Goal: Book appointment/travel/reservation

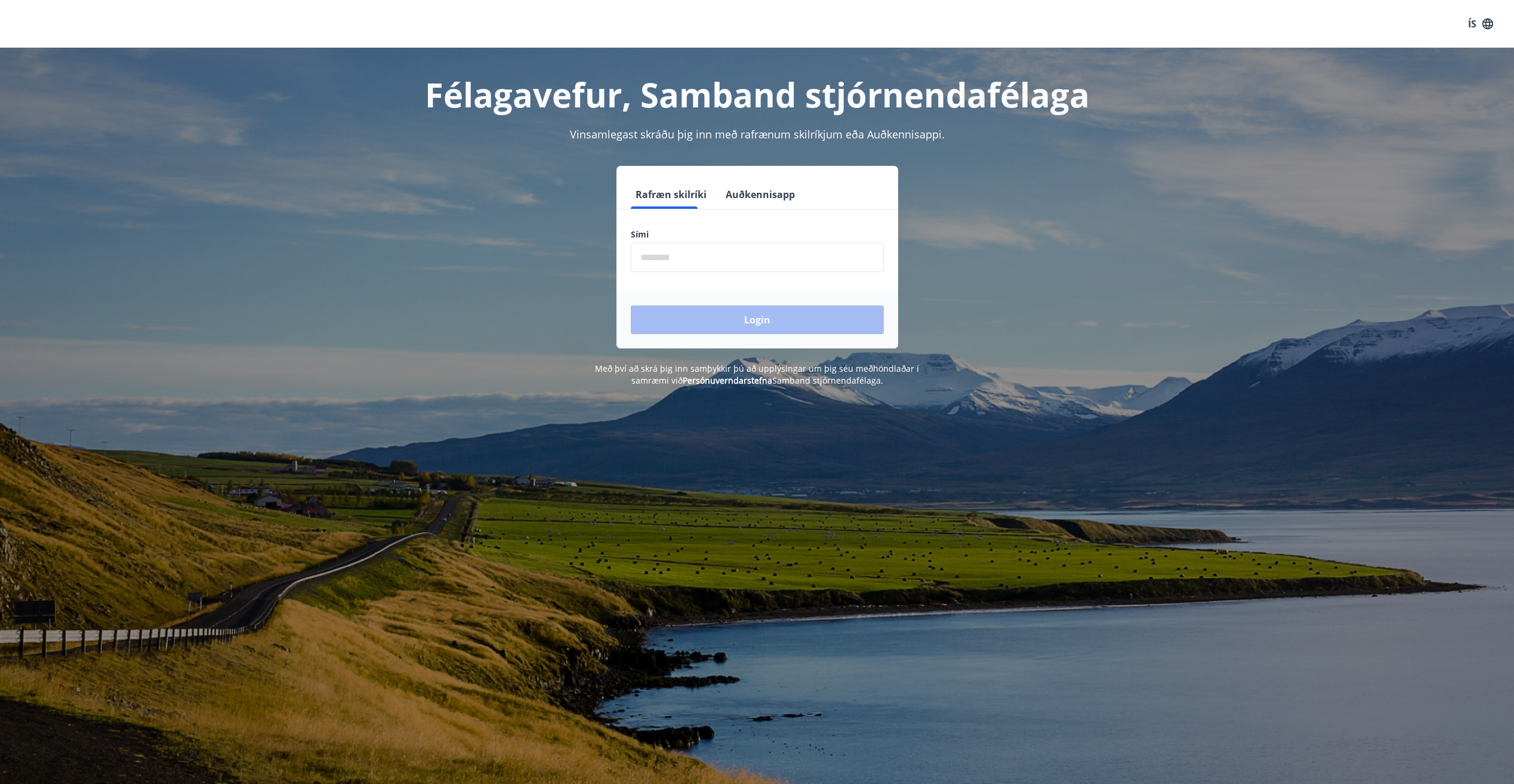
click at [700, 261] on input "phone" at bounding box center [757, 257] width 253 height 29
type input "********"
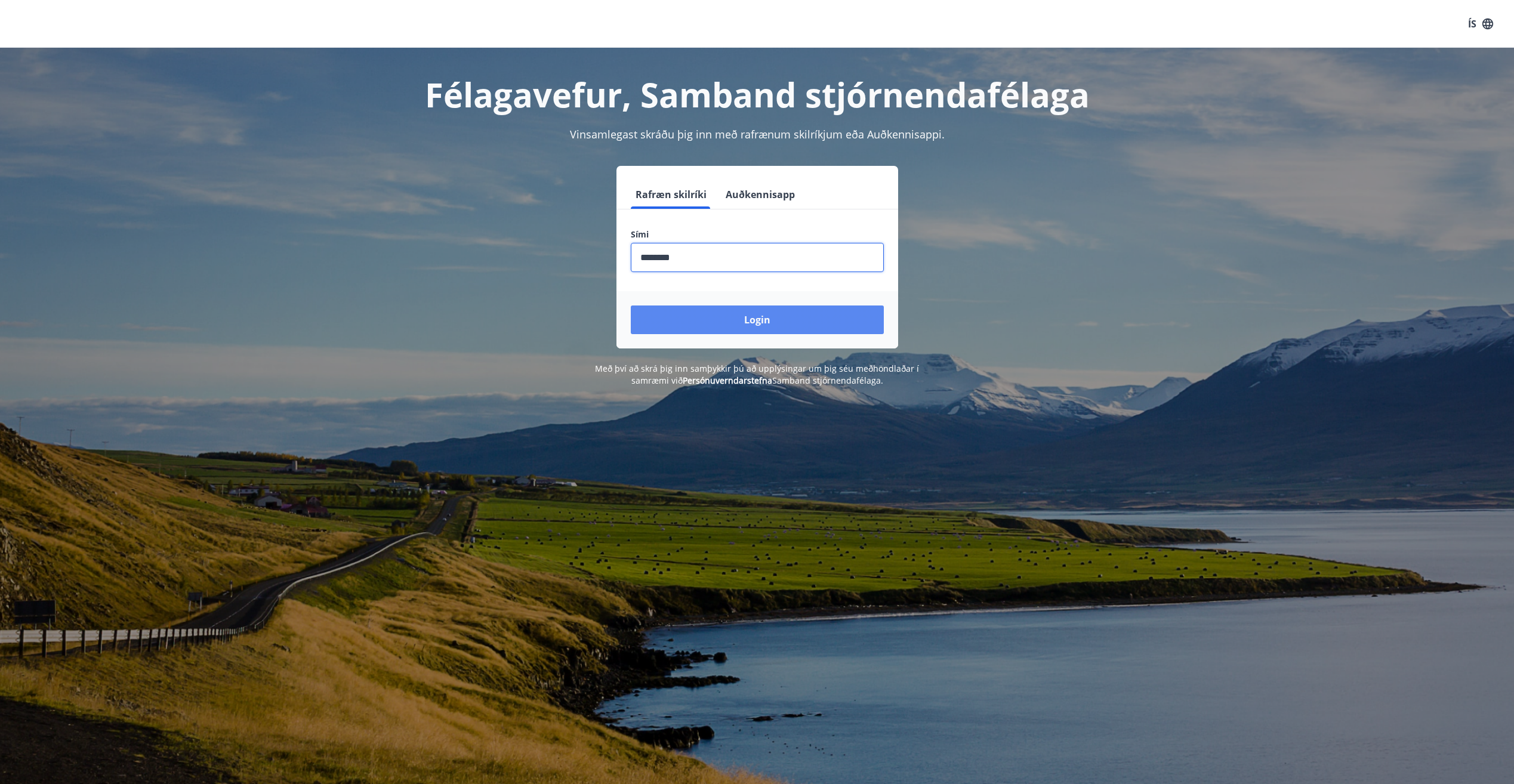
click at [720, 320] on button "Login" at bounding box center [757, 319] width 253 height 28
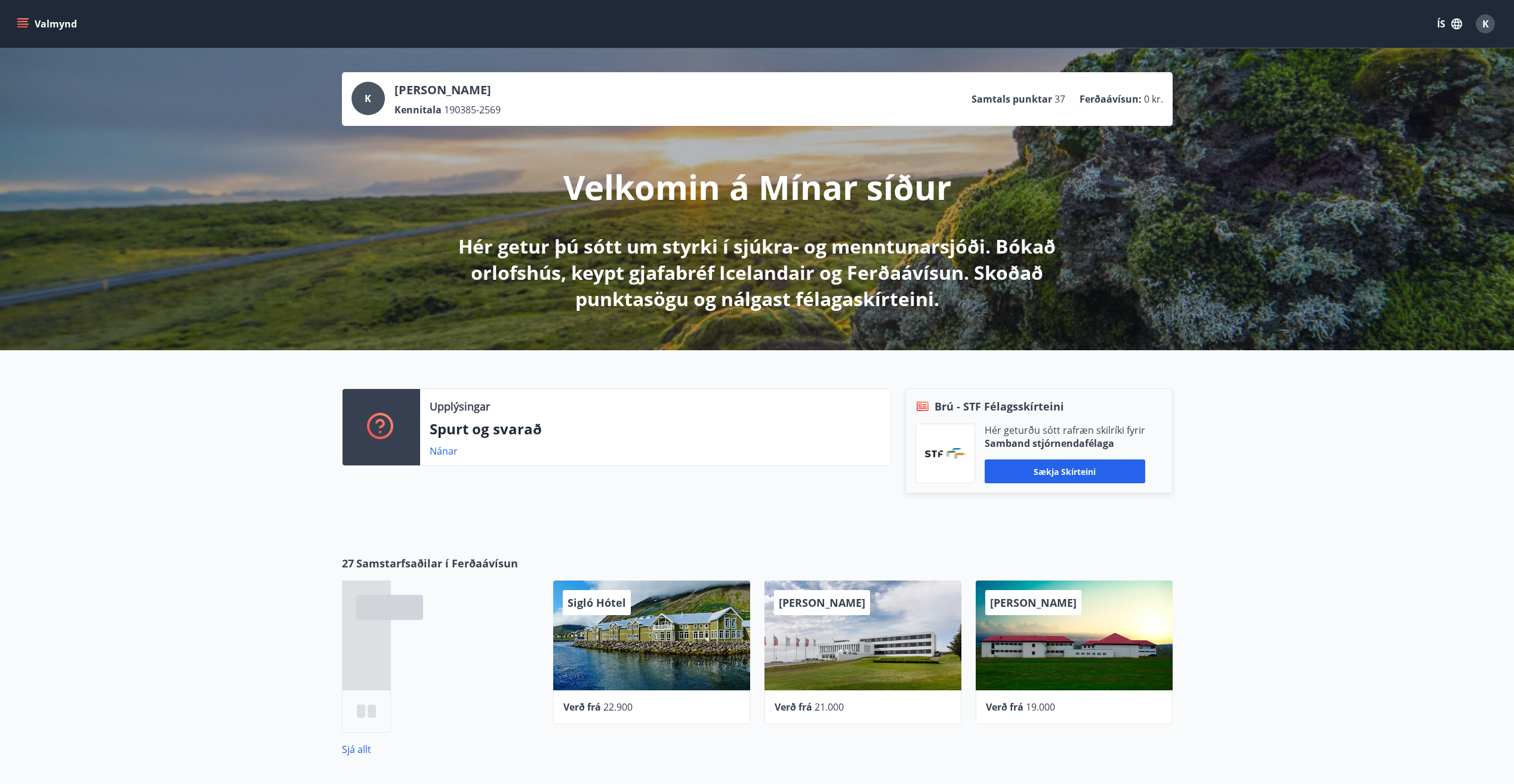
click at [24, 25] on icon "menu" at bounding box center [23, 23] width 12 height 12
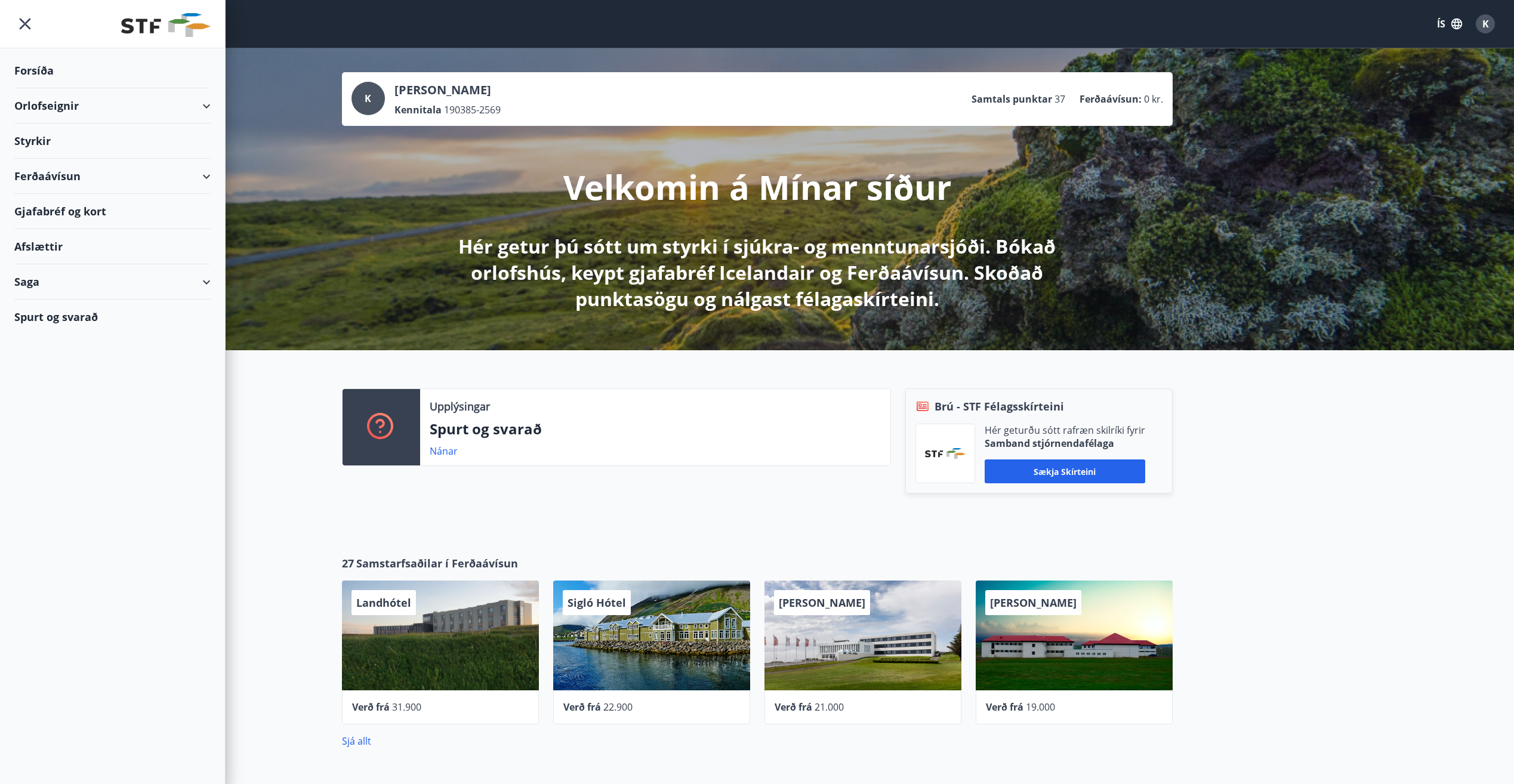
click at [199, 105] on div "Orlofseignir" at bounding box center [113, 106] width 196 height 35
click at [41, 188] on div "Styrkir" at bounding box center [113, 191] width 196 height 35
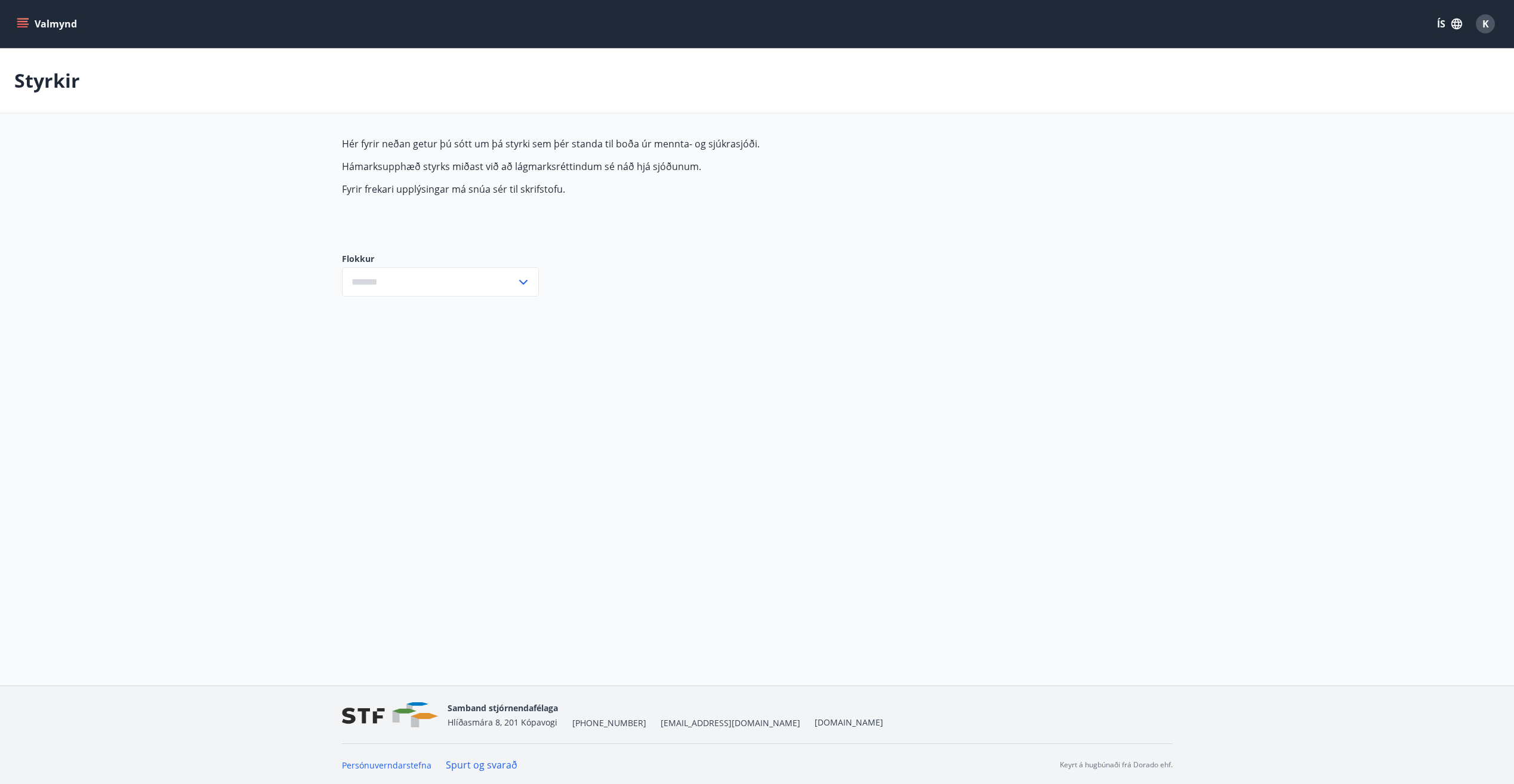
type input "***"
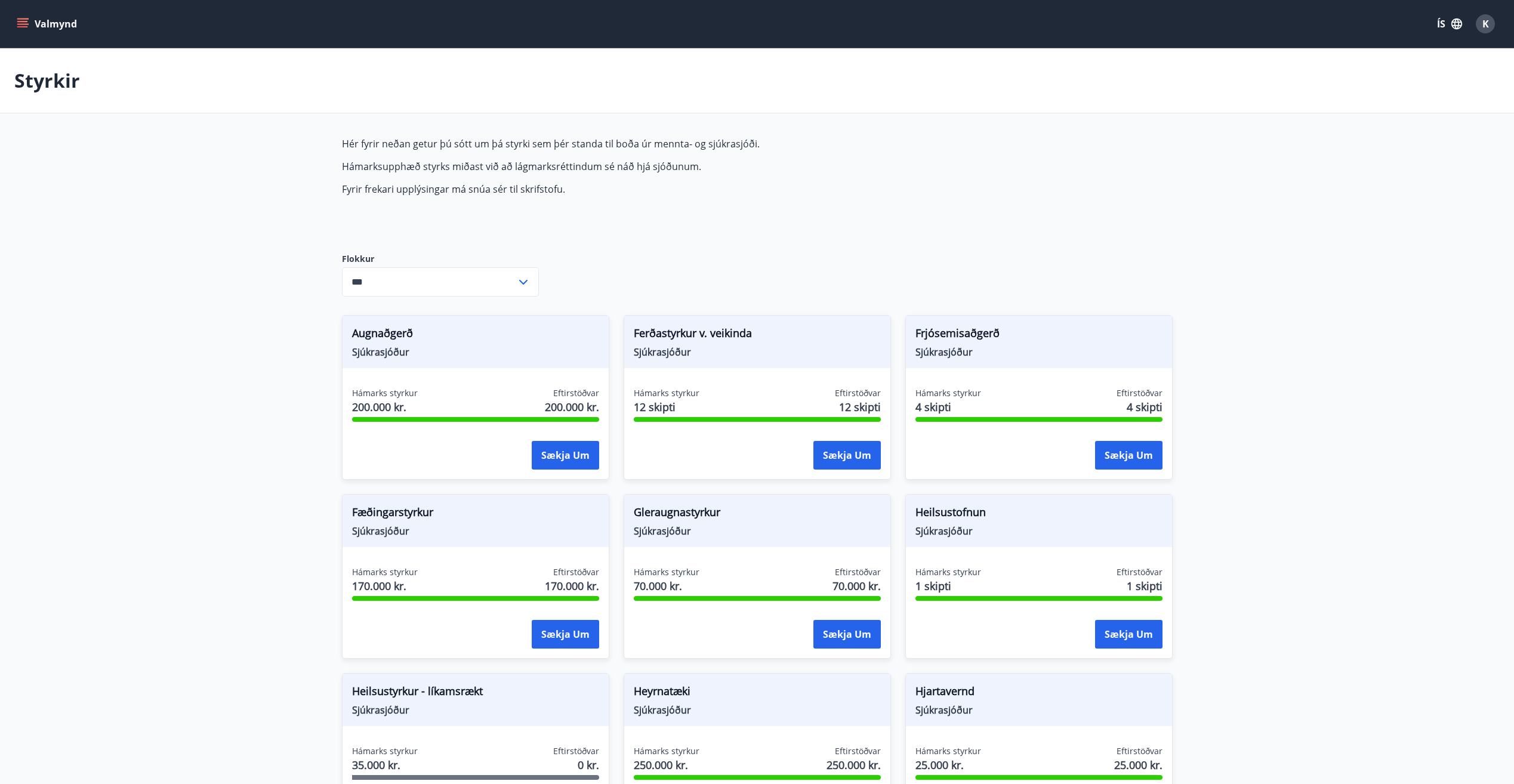
click at [24, 25] on icon "menu" at bounding box center [23, 23] width 12 height 12
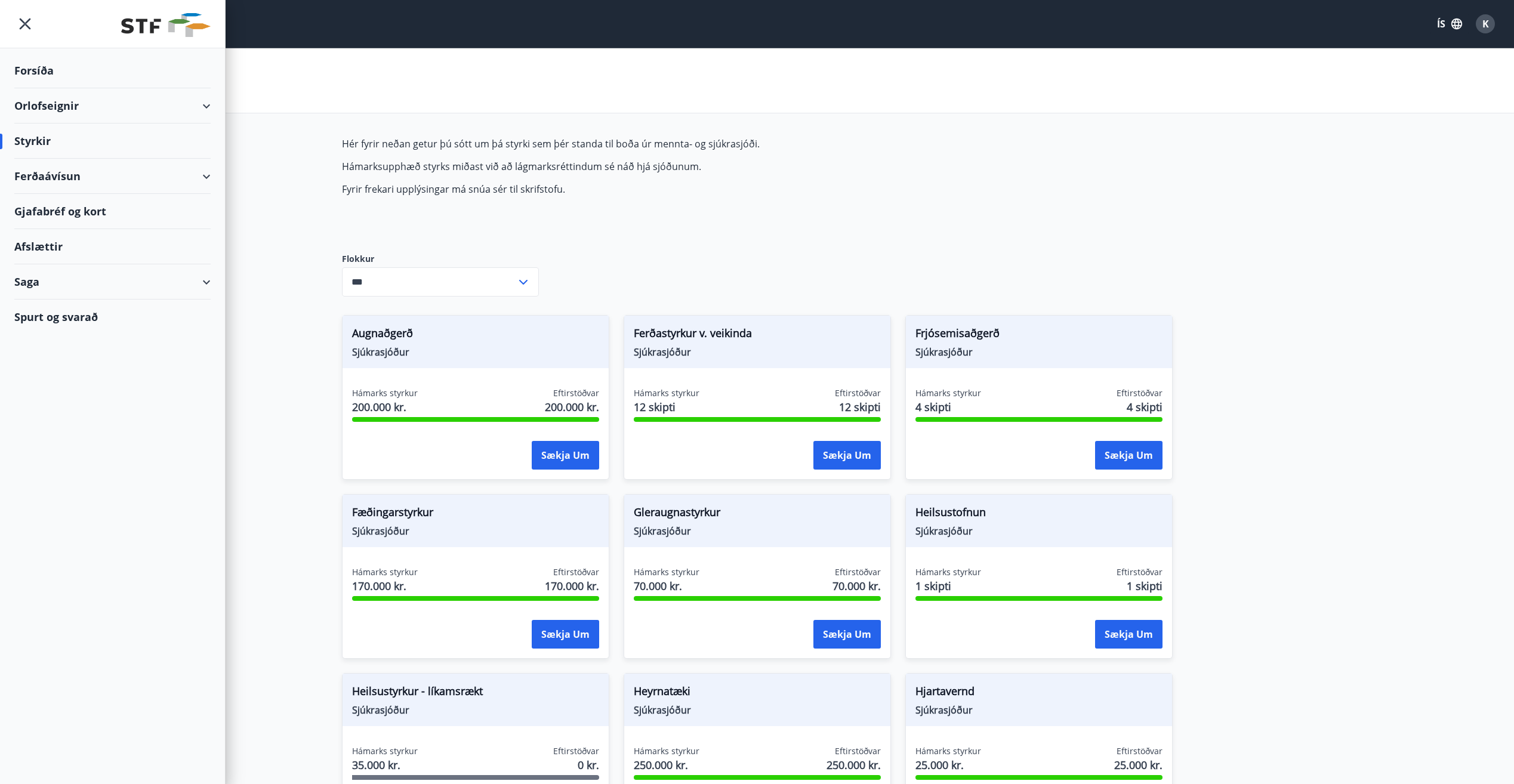
click at [209, 105] on div "Orlofseignir" at bounding box center [113, 106] width 196 height 35
click at [66, 140] on div "Framboð" at bounding box center [112, 136] width 177 height 25
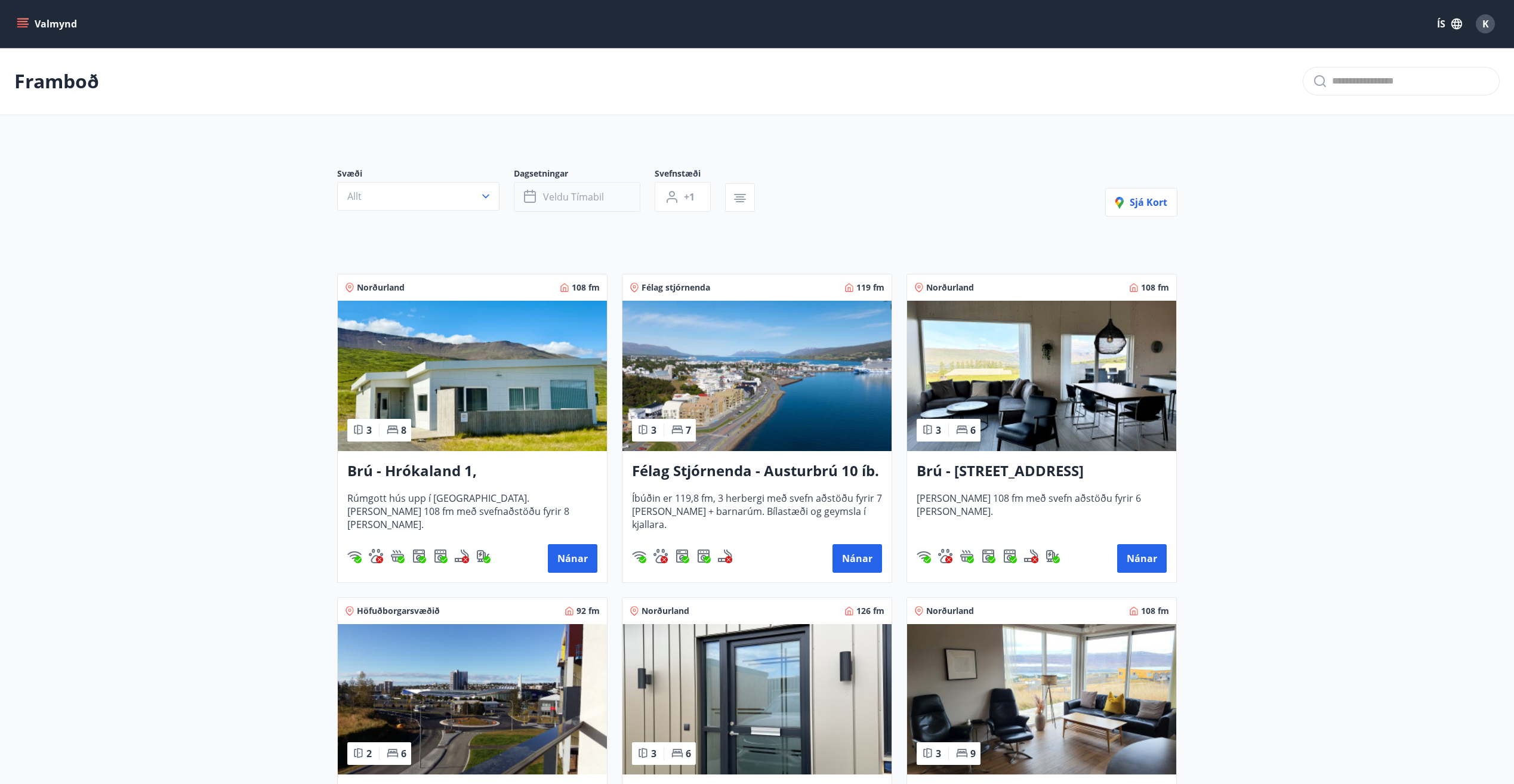
click at [569, 199] on span "Veldu tímabil" at bounding box center [573, 196] width 61 height 13
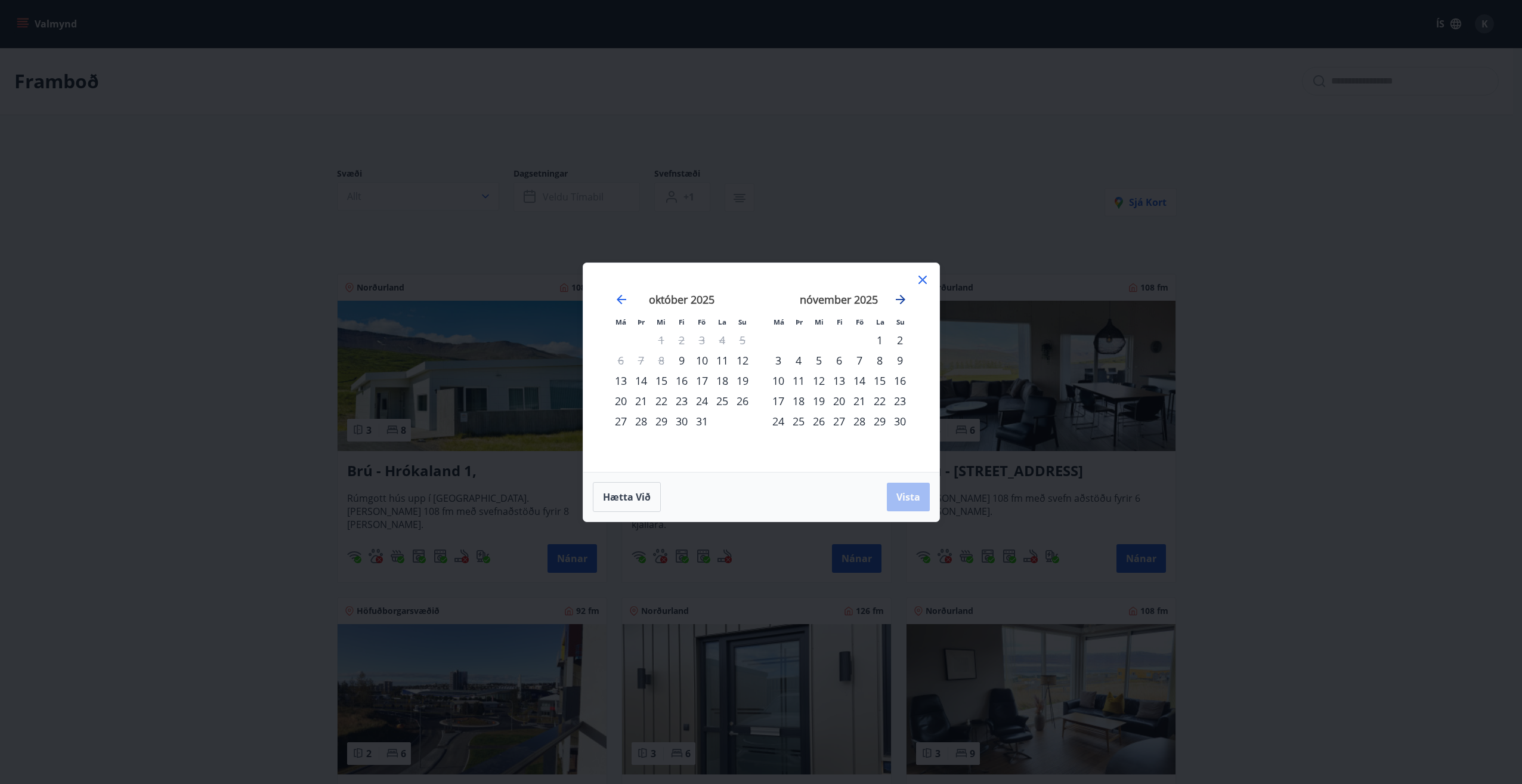
click at [906, 298] on div "september 2025 1 2 3 4 5 6 7 8 9 10 11 12 13 14 15 16 17 18 19 20 21 22 23 24 2…" at bounding box center [761, 367] width 327 height 180
click at [903, 298] on icon "Move forward to switch to the next month." at bounding box center [900, 300] width 10 height 10
click at [882, 403] on div "27" at bounding box center [879, 400] width 21 height 21
drag, startPoint x: 799, startPoint y: 422, endPoint x: 805, endPoint y: 426, distance: 7.2
click at [801, 422] on div "30" at bounding box center [798, 421] width 21 height 21
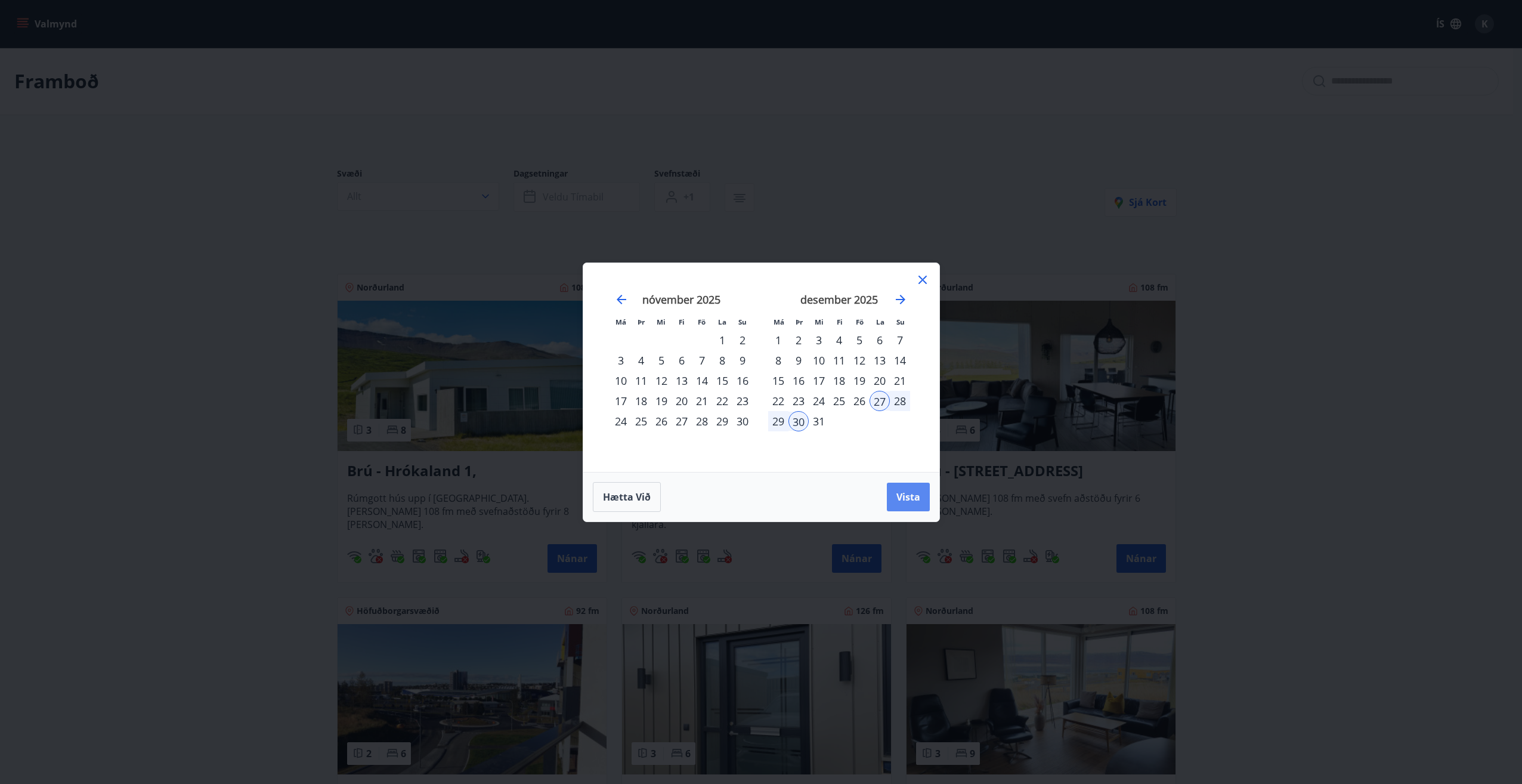
click at [906, 501] on span "Vista" at bounding box center [908, 496] width 23 height 13
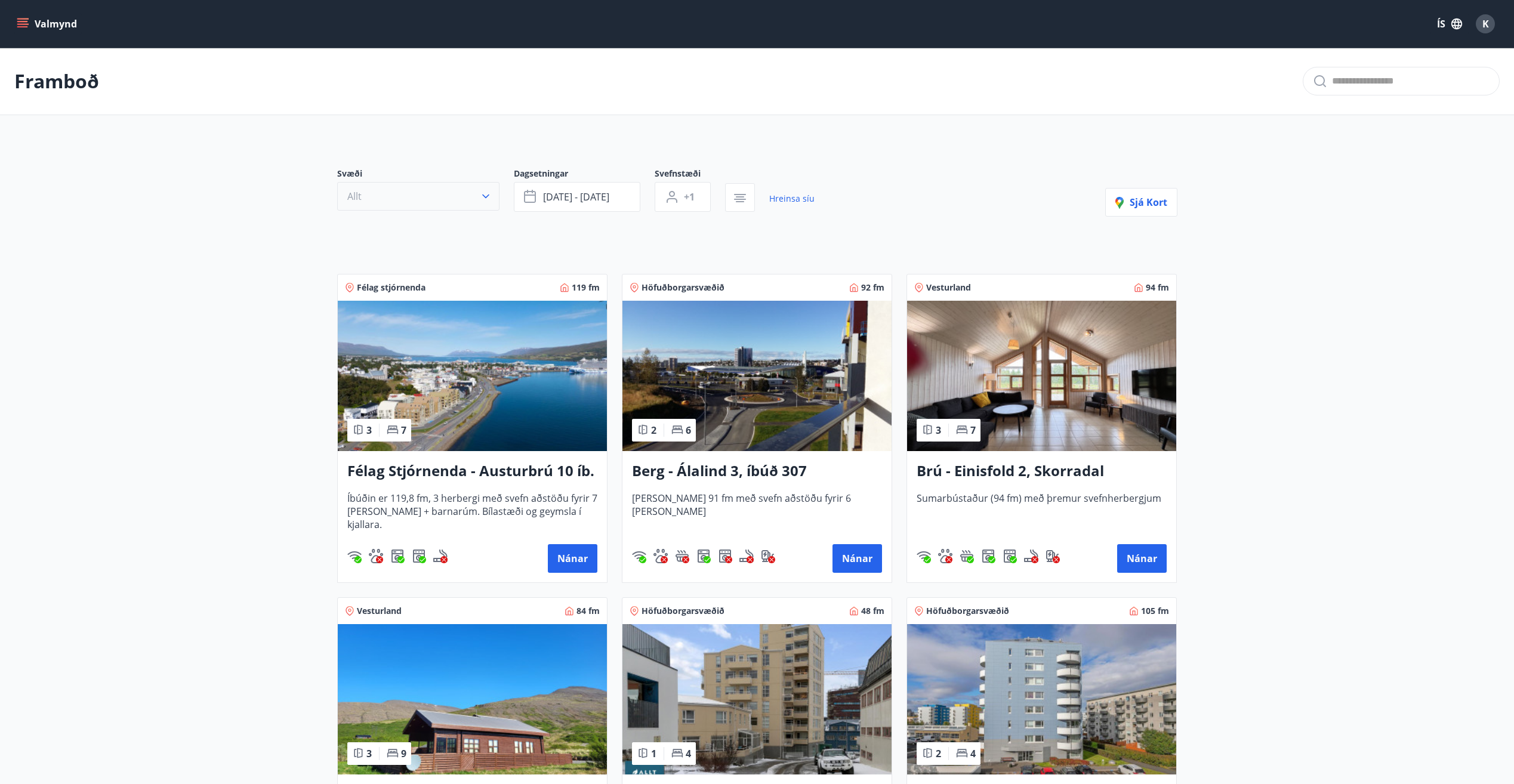
click at [420, 193] on button "Allt" at bounding box center [418, 196] width 163 height 28
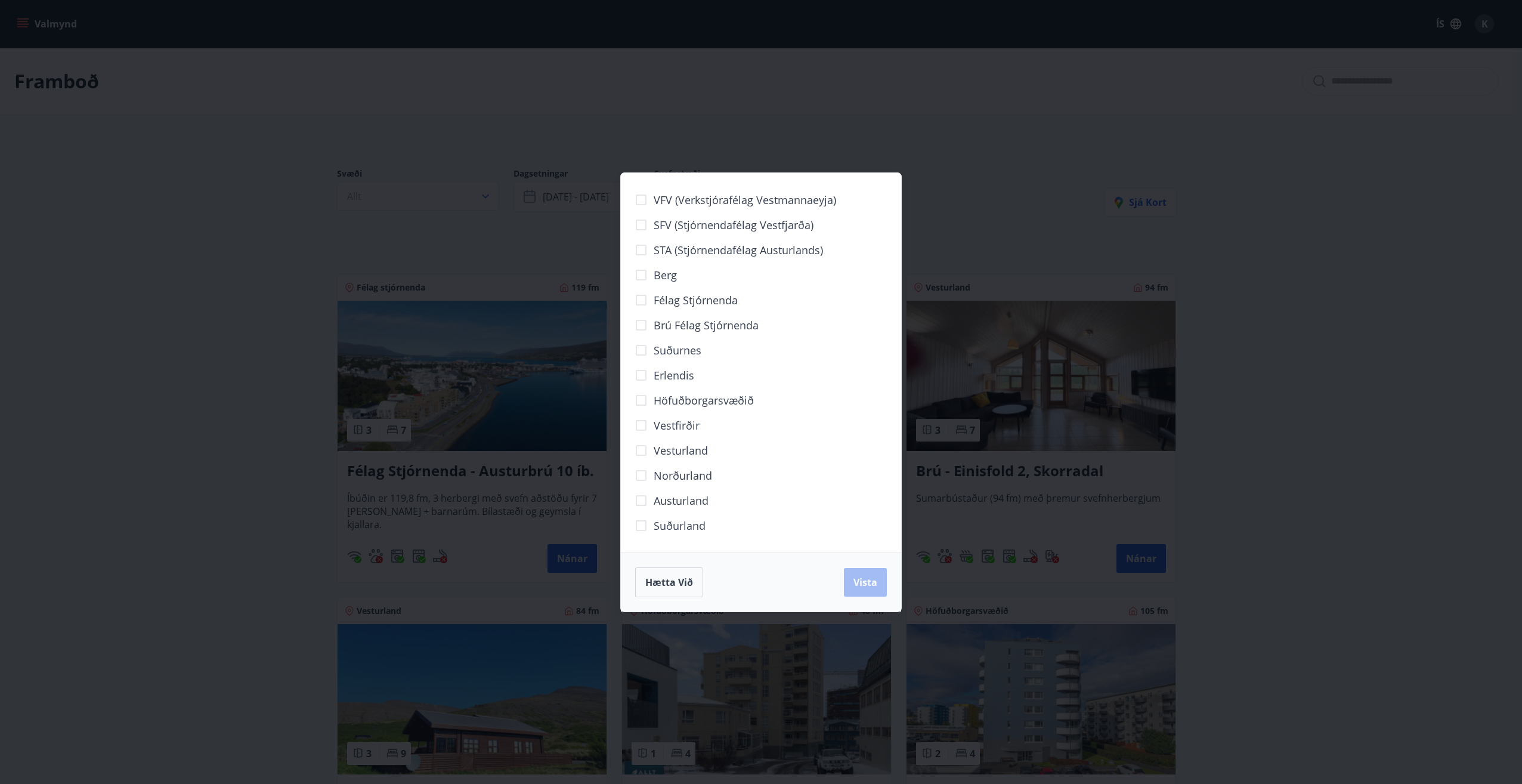
click at [291, 234] on div "VFV (Verkstjórafélag Vestmannaeyja) SFV (Stjórnendafélag Vestfjarða) STA (Stjór…" at bounding box center [761, 392] width 1522 height 784
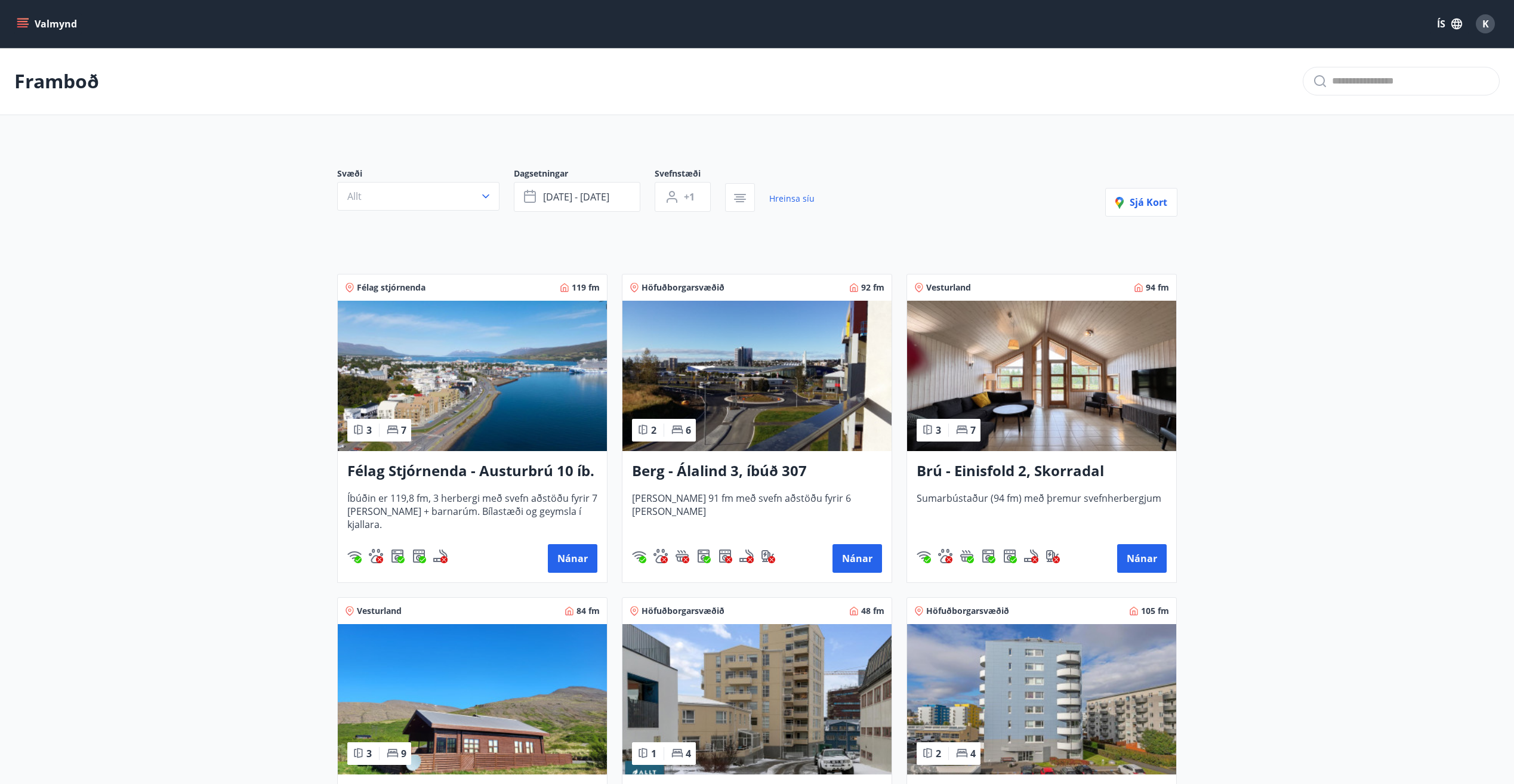
click at [1053, 383] on img at bounding box center [1041, 376] width 269 height 151
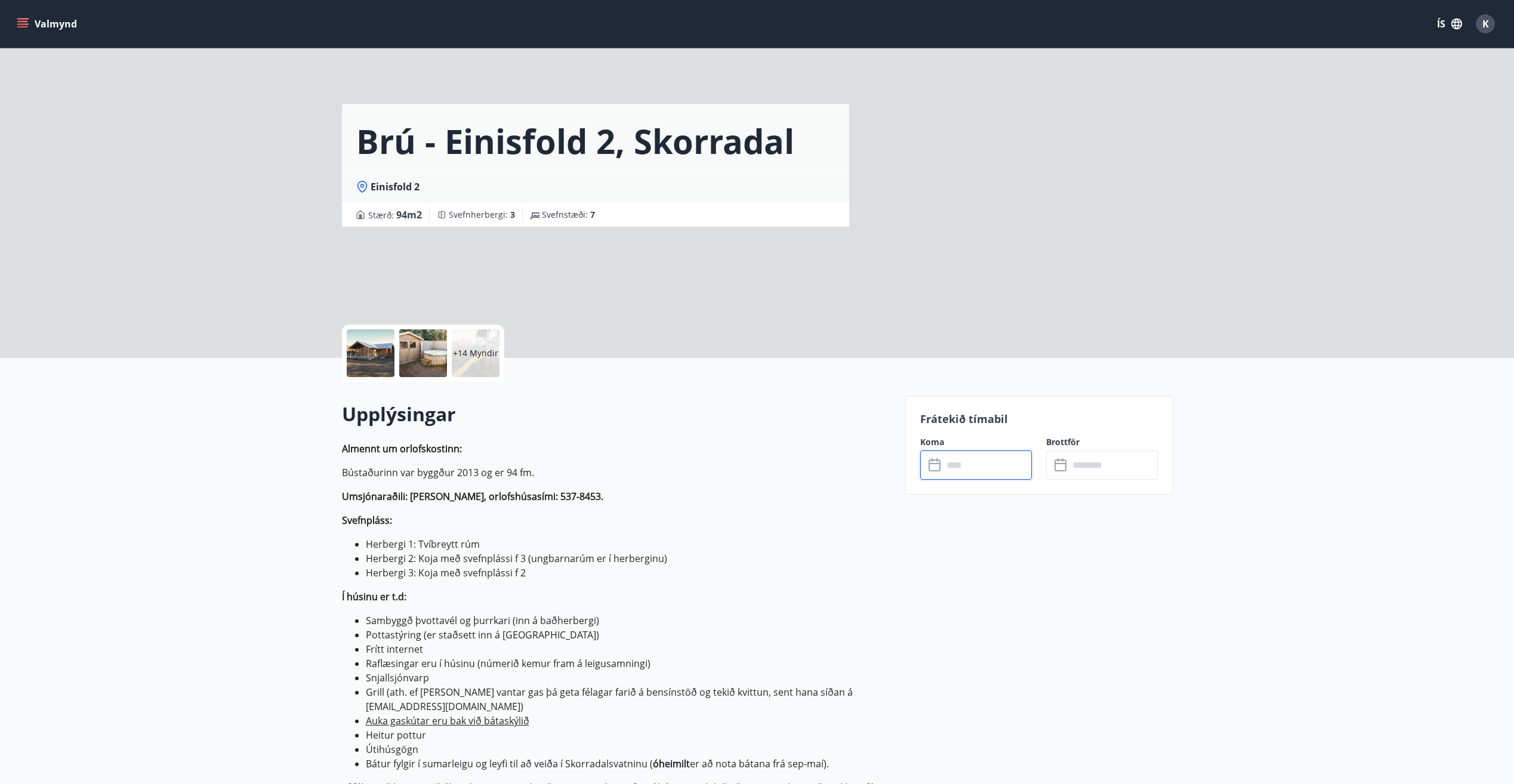
click at [990, 470] on input "text" at bounding box center [987, 465] width 89 height 29
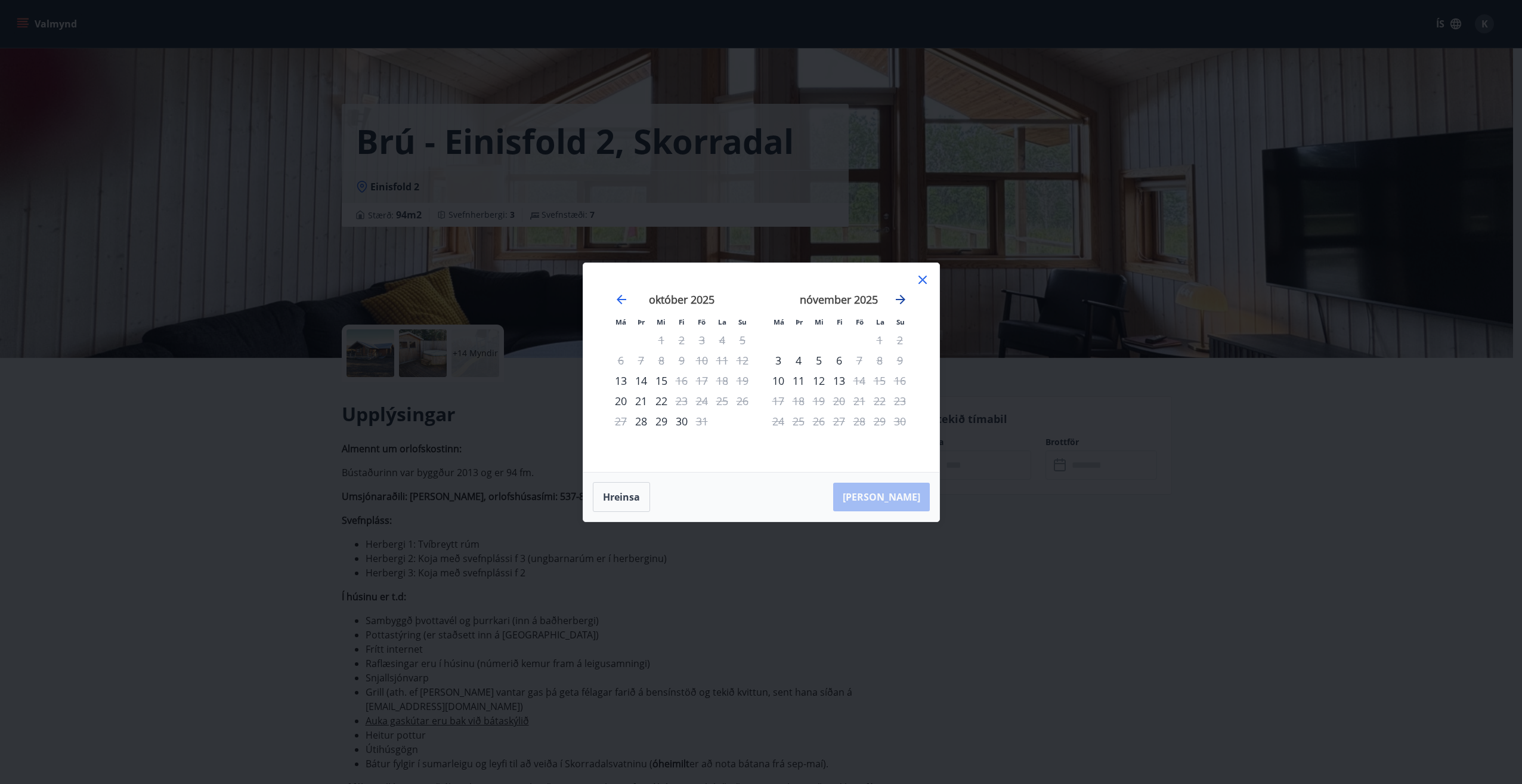
click at [902, 297] on icon "Move forward to switch to the next month." at bounding box center [900, 300] width 15 height 15
click at [862, 339] on div "5" at bounding box center [859, 340] width 21 height 21
click at [774, 358] on div "8" at bounding box center [778, 360] width 21 height 21
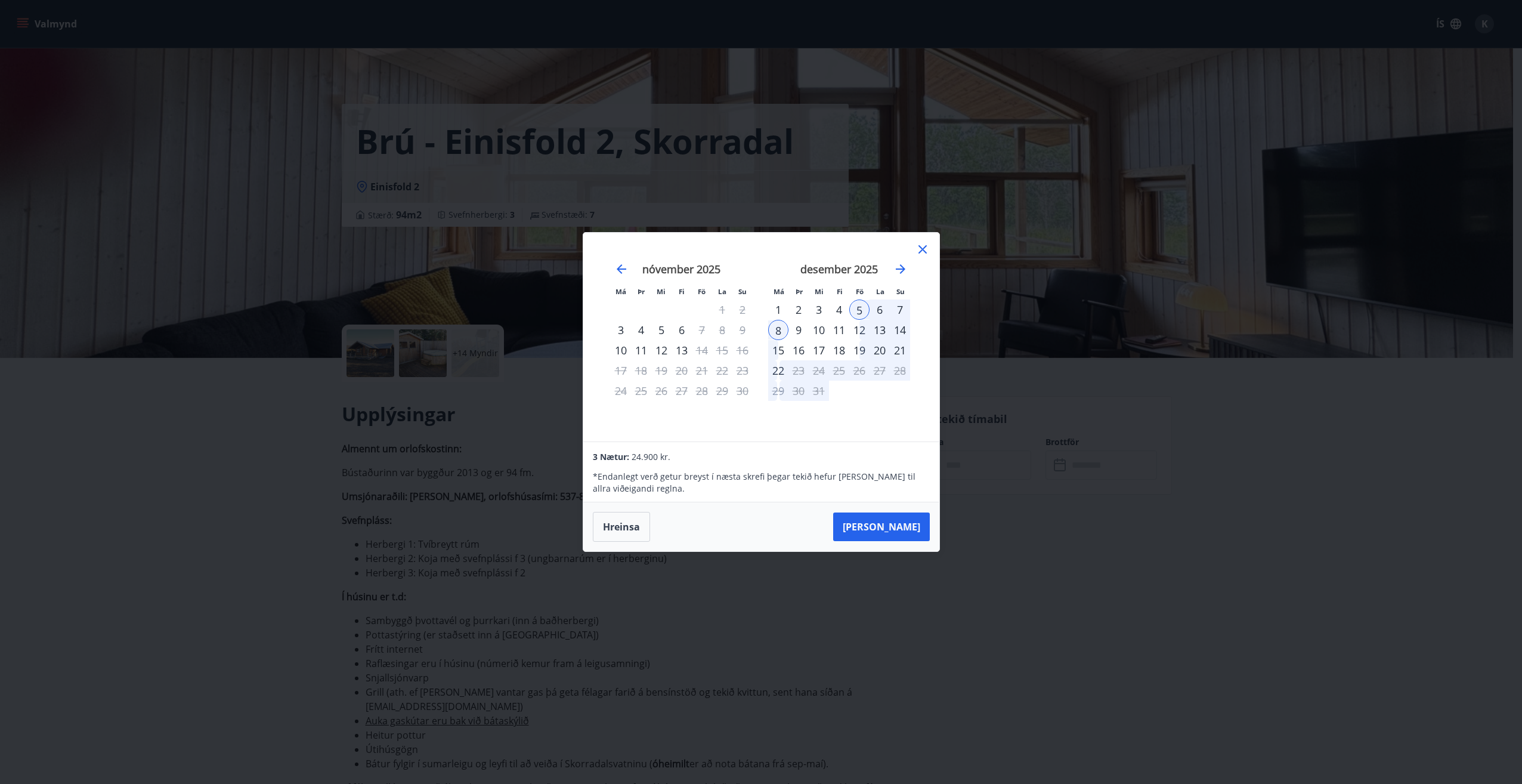
click at [133, 492] on div "Má Þr Mi Fi Fö La Su Má Þr Mi Fi Fö La Su október 2025 1 2 3 4 5 6 7 8 9 10 11 …" at bounding box center [761, 392] width 1522 height 784
